Goal: Information Seeking & Learning: Check status

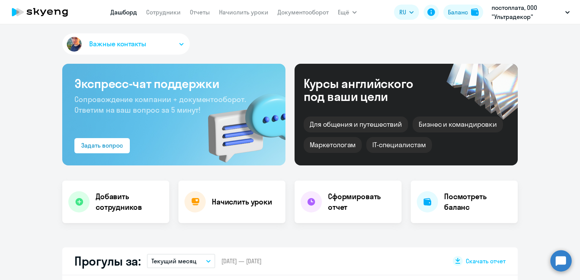
select select "30"
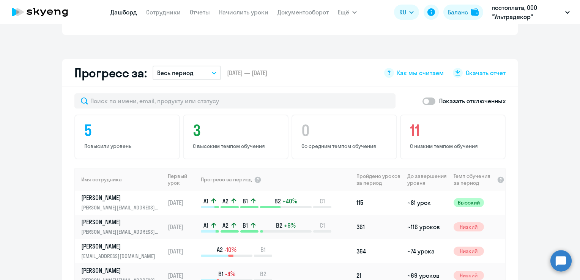
scroll to position [417, 0]
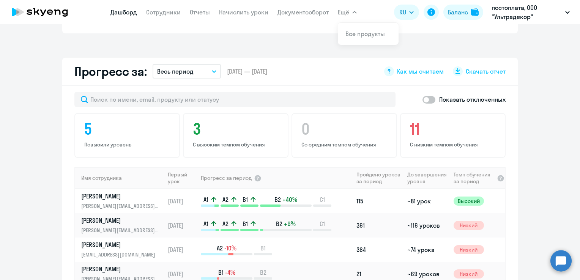
click at [345, 9] on span "Ещё" at bounding box center [343, 12] width 11 height 9
click at [172, 19] on nav "[PERSON_NAME] Отчеты Начислить уроки Документооборот" at bounding box center [219, 12] width 218 height 15
click at [170, 13] on link "Сотрудники" at bounding box center [163, 12] width 35 height 8
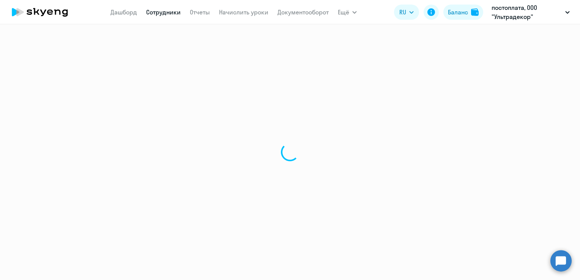
select select "30"
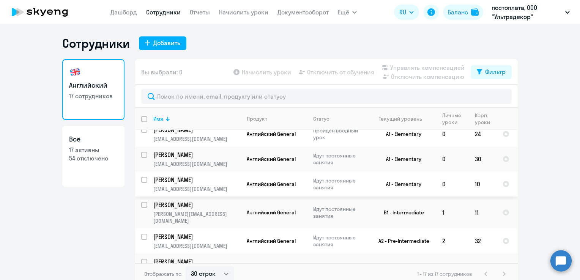
scroll to position [295, 0]
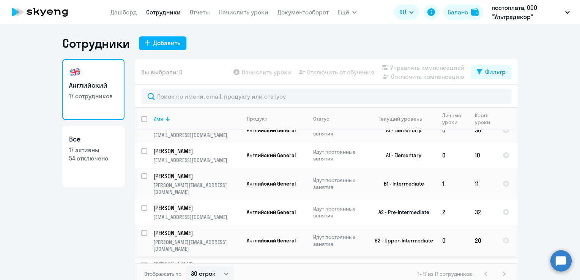
click at [241, 200] on td "Английский General" at bounding box center [274, 212] width 66 height 25
click at [188, 204] on p "[PERSON_NAME]" at bounding box center [196, 208] width 86 height 8
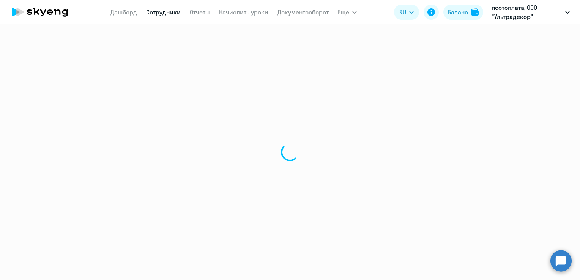
select select "english"
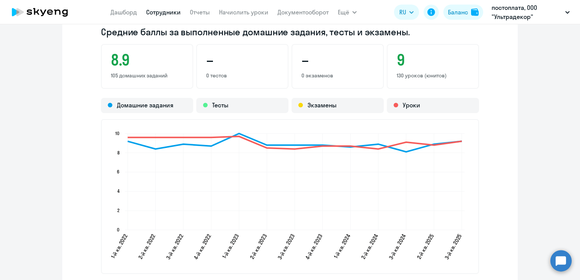
scroll to position [759, 0]
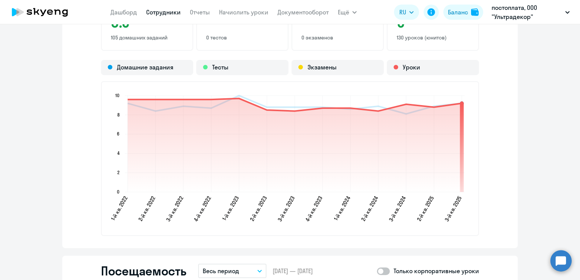
click at [460, 102] on circle at bounding box center [462, 103] width 4 height 4
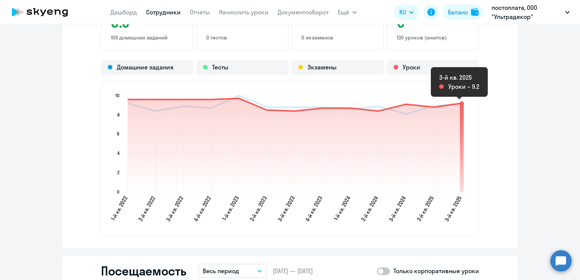
click at [460, 102] on circle at bounding box center [462, 103] width 4 height 4
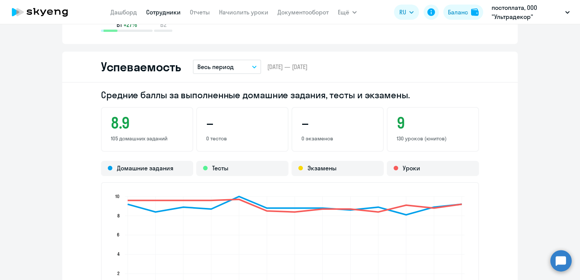
scroll to position [645, 0]
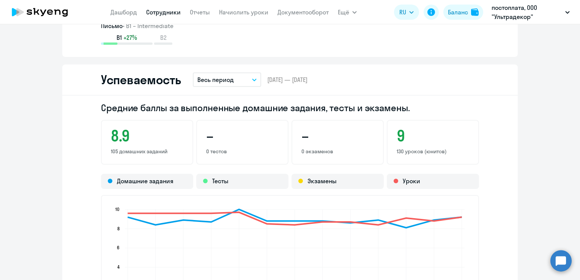
click at [214, 82] on p "Весь период" at bounding box center [215, 79] width 36 height 9
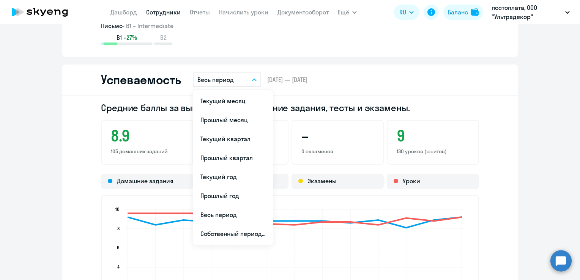
click at [497, 115] on div "Средние баллы за выполненные домашние задания, тесты и экзамены. 8.9 105 домашн…" at bounding box center [289, 229] width 455 height 266
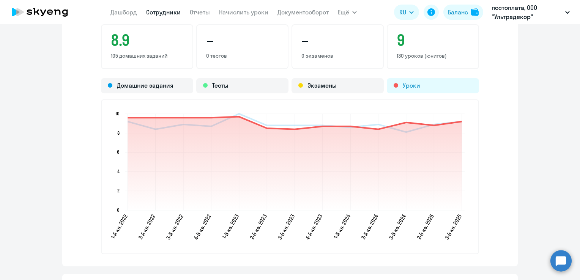
scroll to position [759, 0]
